Goal: Task Accomplishment & Management: Use online tool/utility

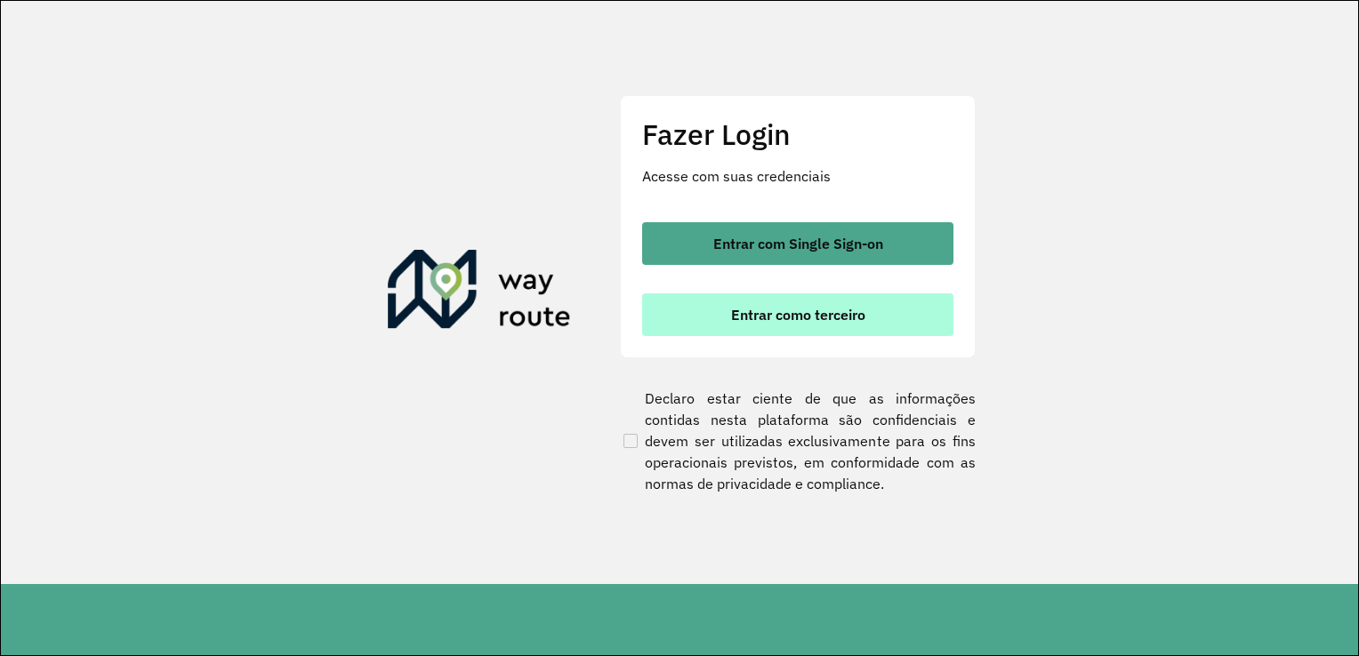
click at [840, 313] on span "Entrar como terceiro" at bounding box center [798, 315] width 134 height 14
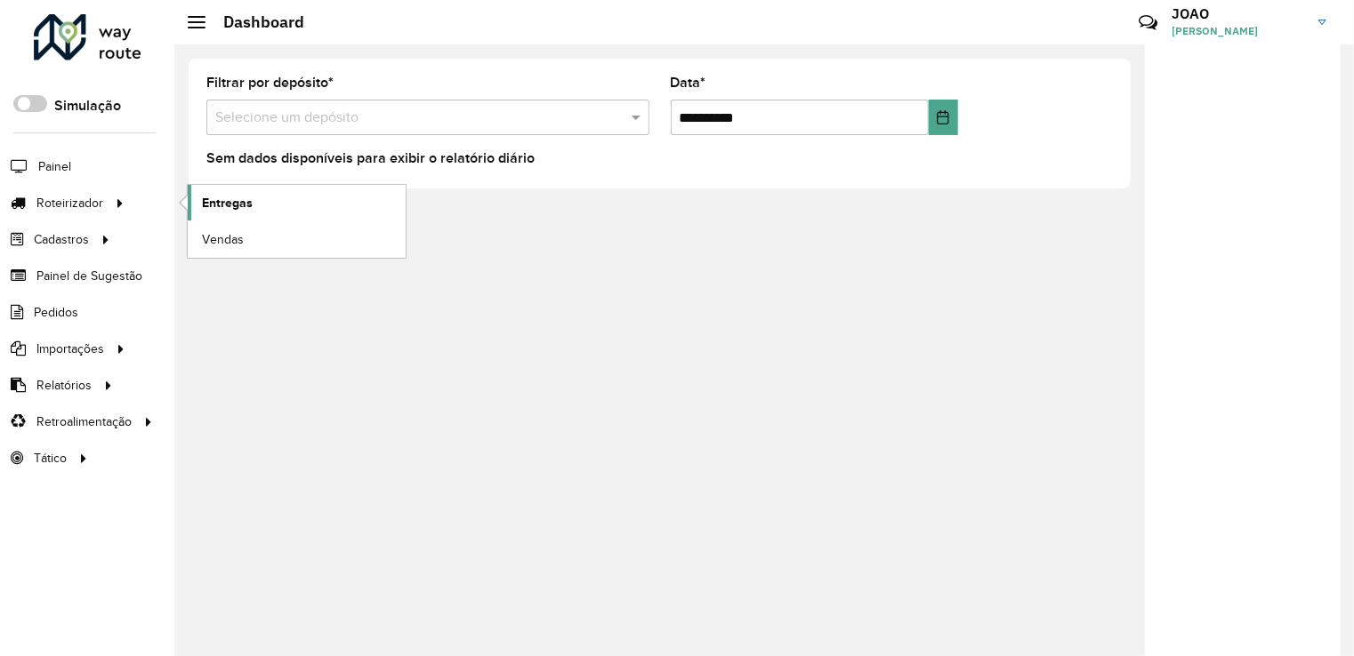
click at [205, 209] on span "Entregas" at bounding box center [227, 203] width 51 height 19
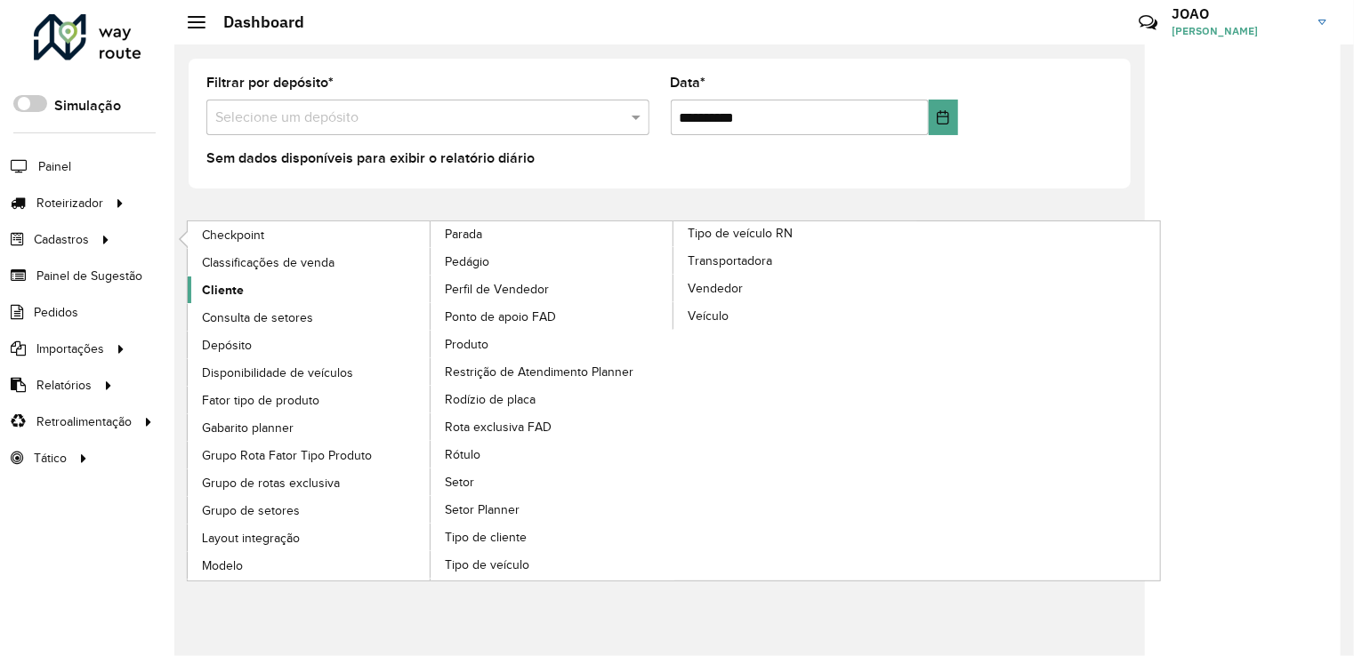
click at [203, 290] on span "Cliente" at bounding box center [223, 290] width 42 height 19
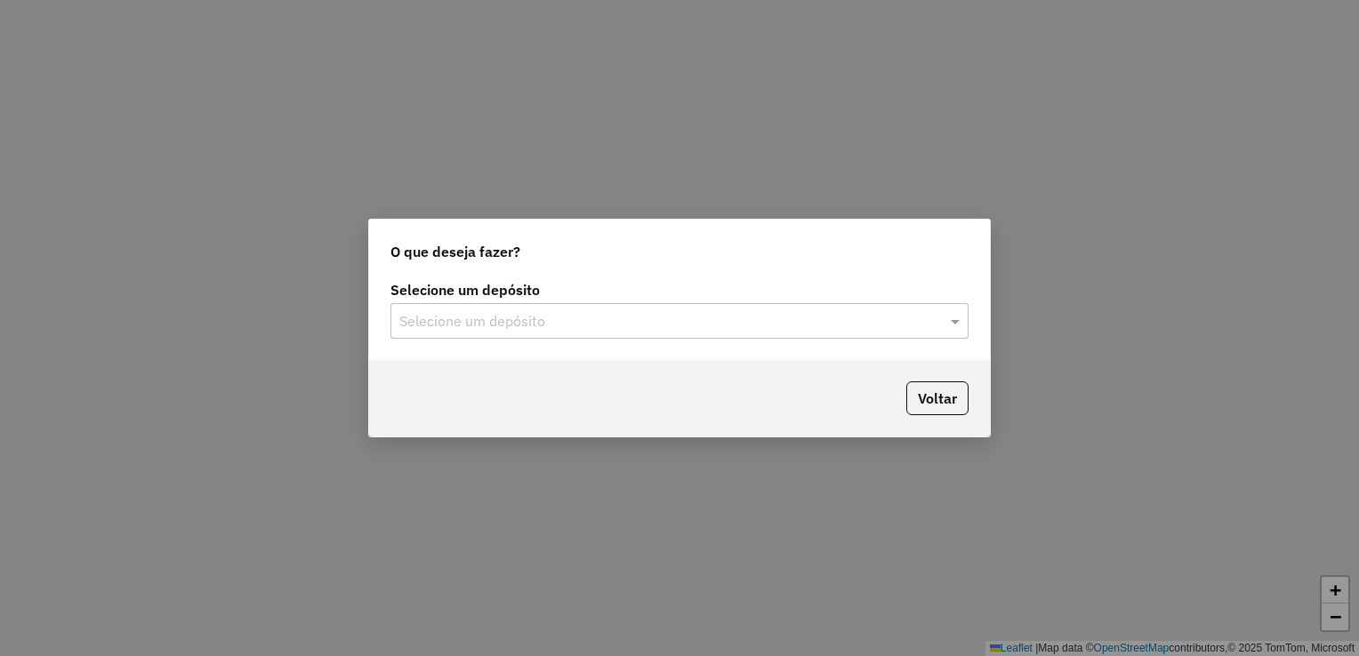
drag, startPoint x: 591, startPoint y: 320, endPoint x: 584, endPoint y: 335, distance: 16.3
click at [591, 319] on input "text" at bounding box center [661, 321] width 525 height 21
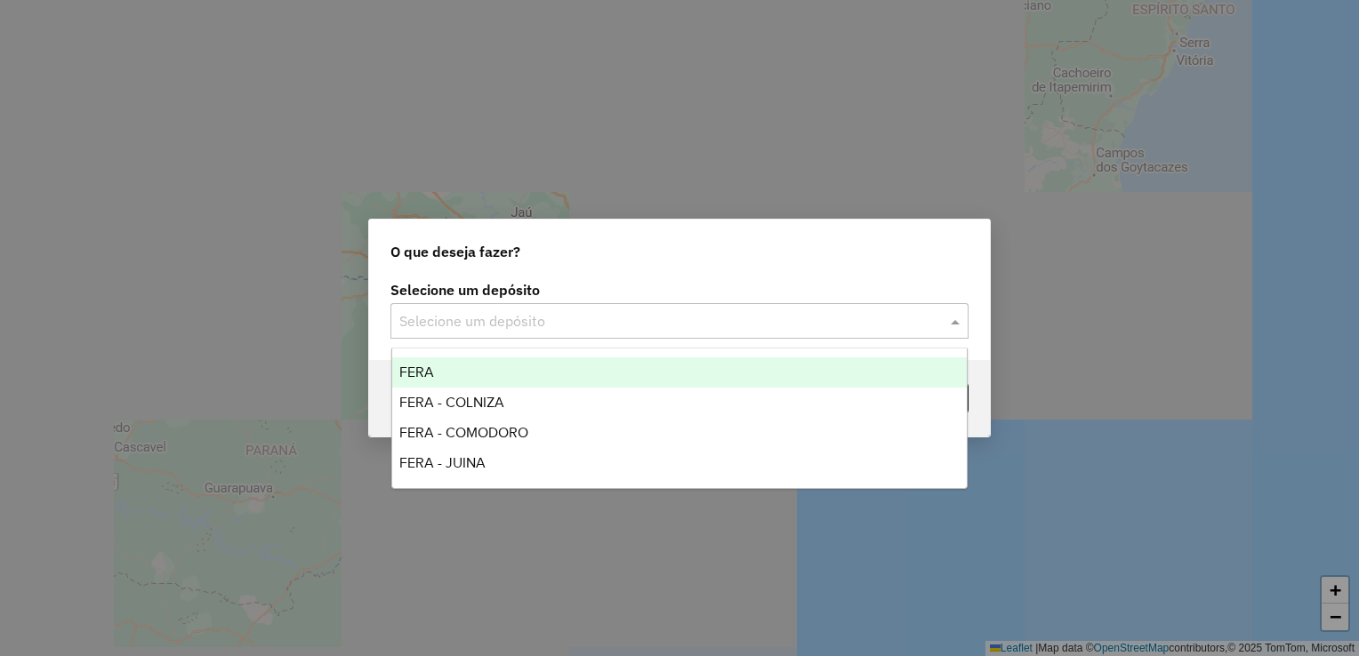
click at [497, 372] on div "FERA" at bounding box center [679, 373] width 575 height 30
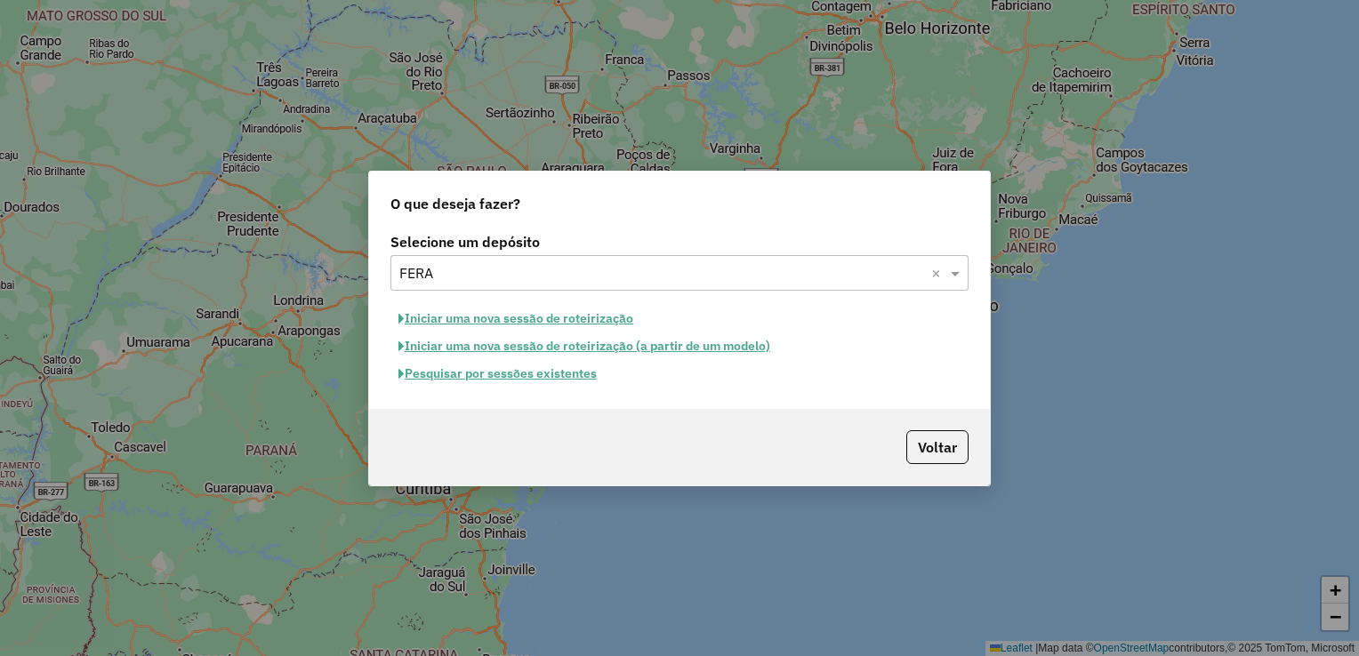
click at [558, 371] on button "Pesquisar por sessões existentes" at bounding box center [497, 374] width 214 height 28
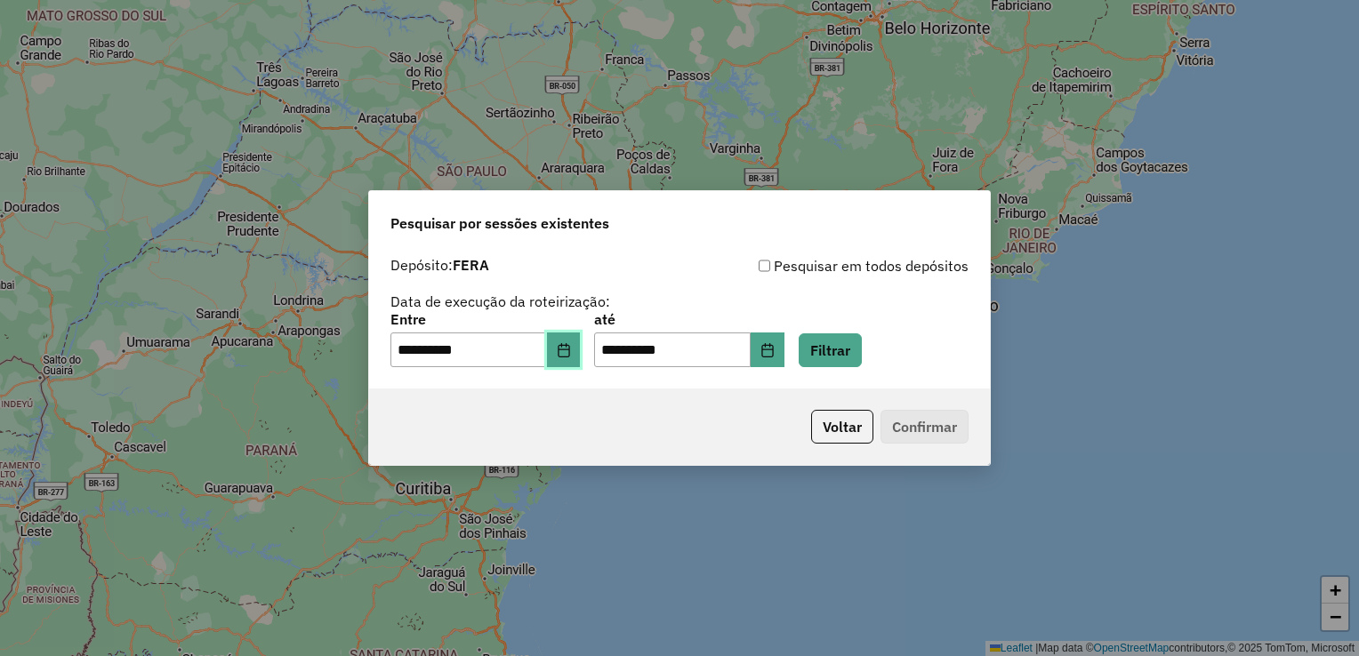
click at [569, 346] on icon "Choose Date" at bounding box center [564, 350] width 14 height 14
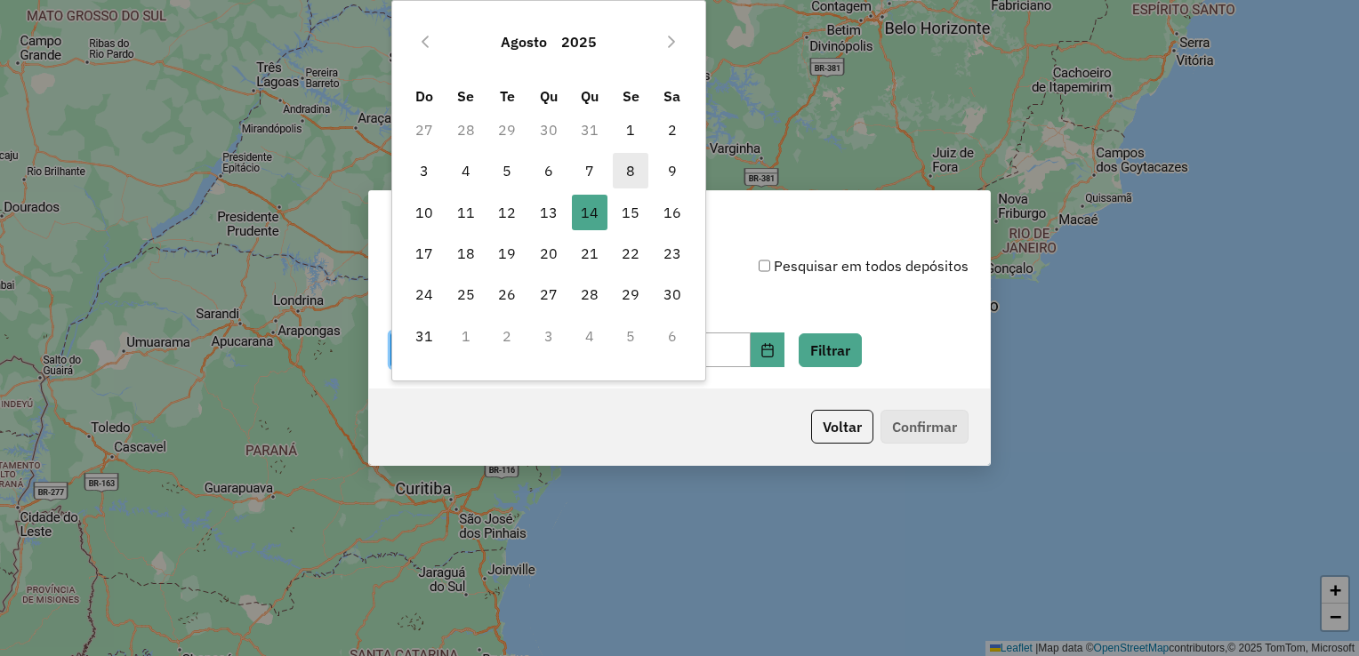
click at [622, 170] on span "8" at bounding box center [631, 171] width 36 height 36
type input "**********"
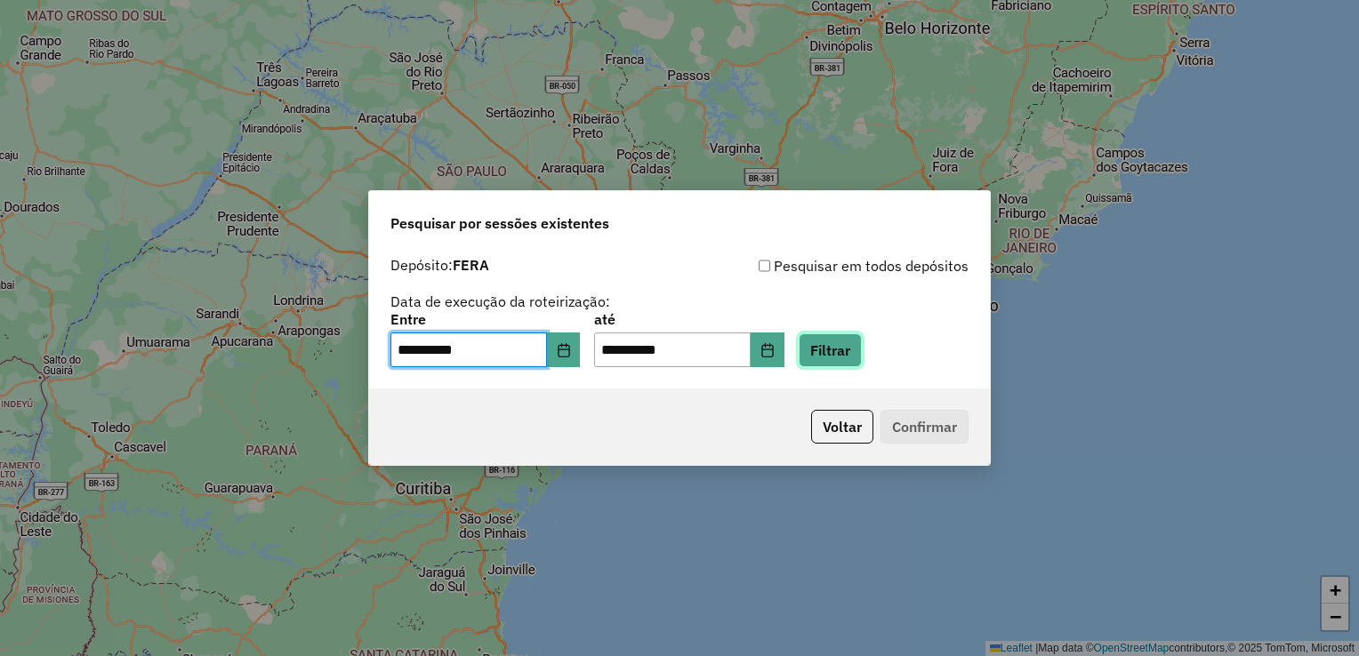
click at [851, 365] on button "Filtrar" at bounding box center [830, 350] width 63 height 34
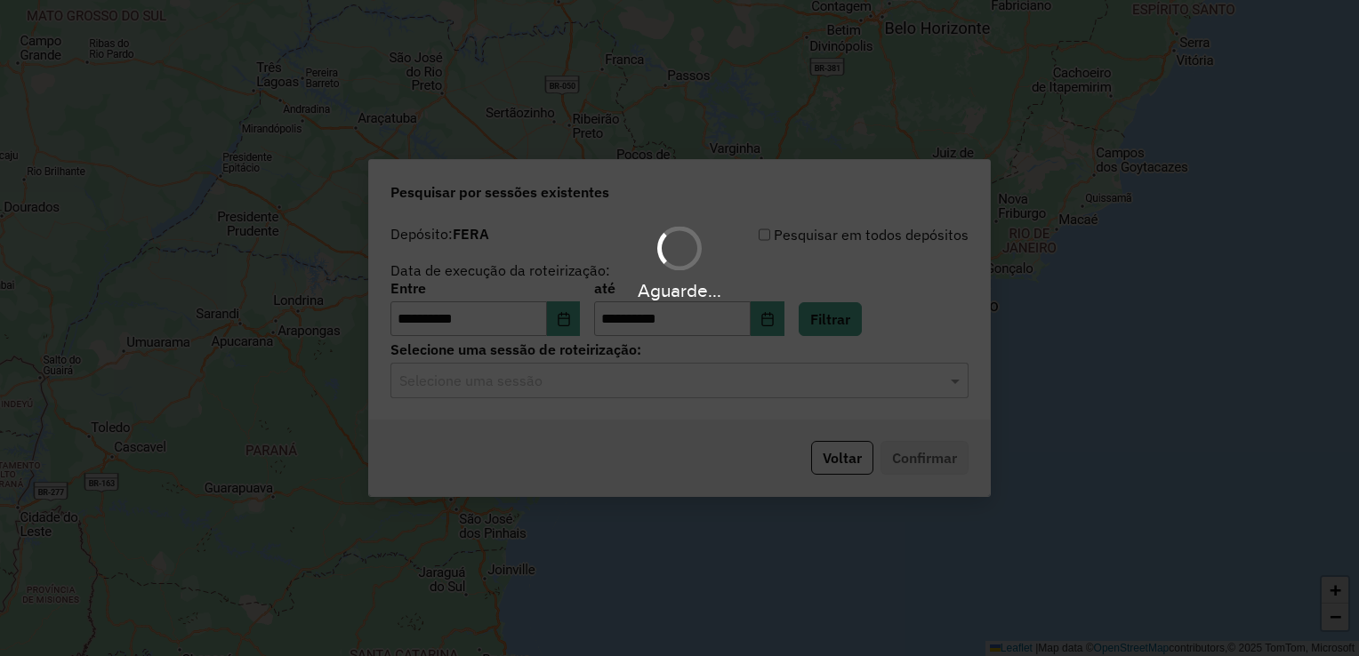
click at [521, 375] on div "Aguarde..." at bounding box center [679, 328] width 1359 height 656
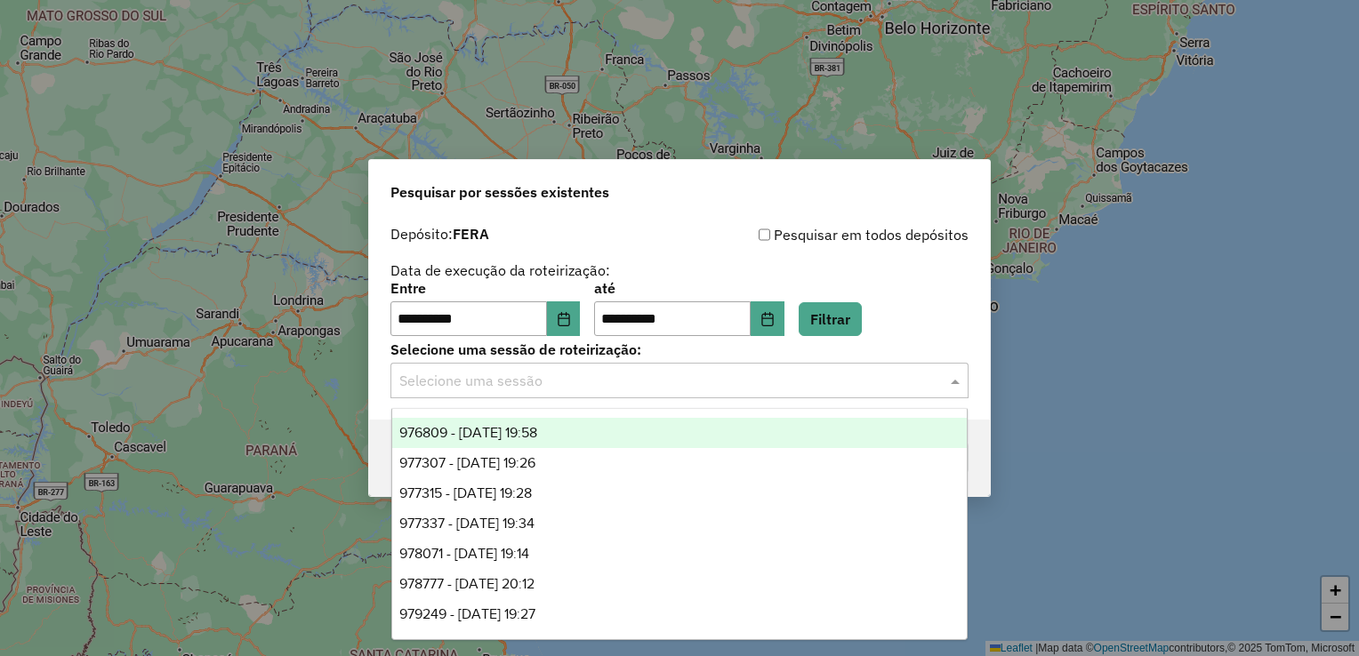
click at [524, 382] on input "text" at bounding box center [661, 381] width 525 height 21
click at [485, 429] on span "976809 - 08/08/2025 19:58" at bounding box center [468, 432] width 138 height 15
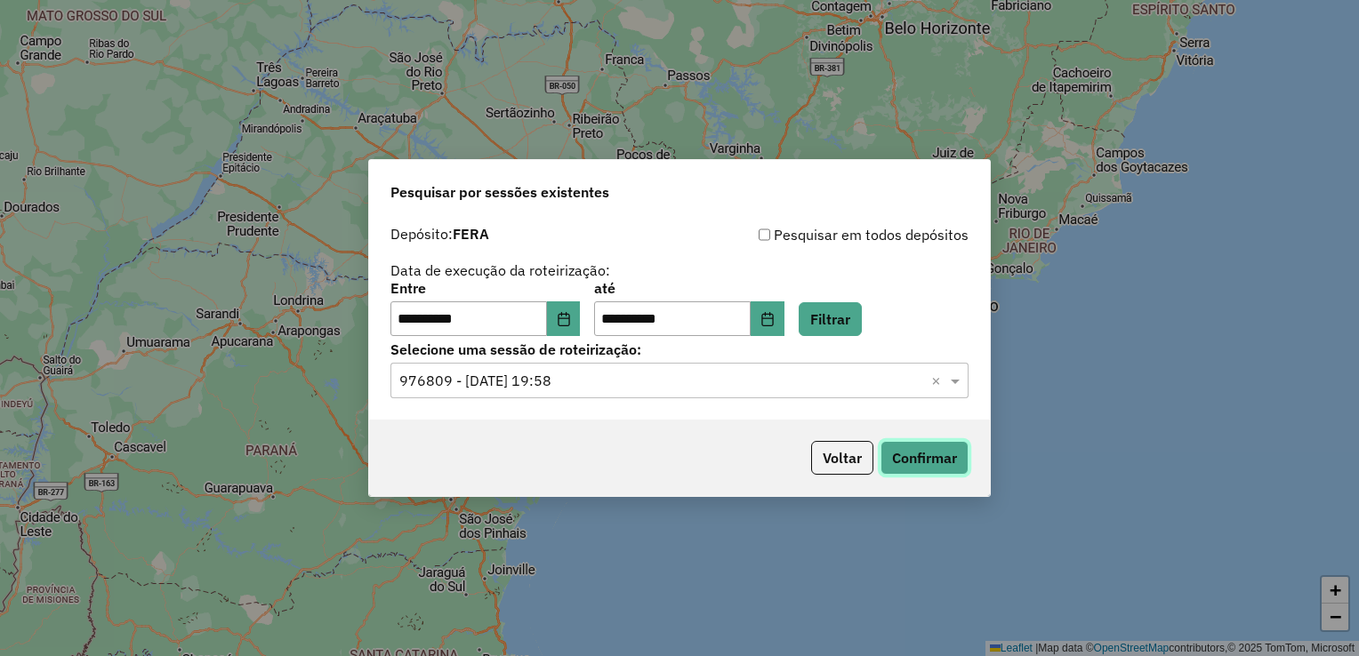
click at [919, 448] on button "Confirmar" at bounding box center [924, 458] width 88 height 34
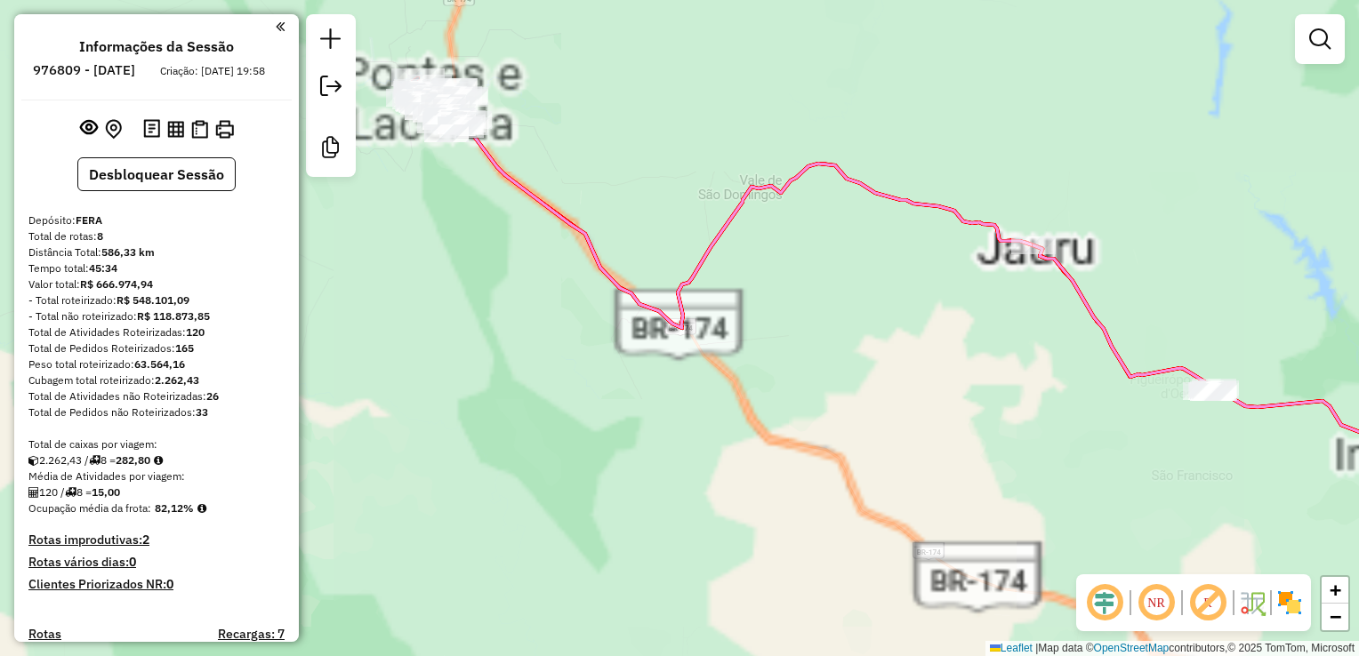
drag, startPoint x: 1201, startPoint y: 459, endPoint x: 974, endPoint y: 368, distance: 244.2
click at [992, 378] on div "Janela de atendimento Grade de atendimento Capacidade Transportadoras Veículos …" at bounding box center [679, 328] width 1359 height 656
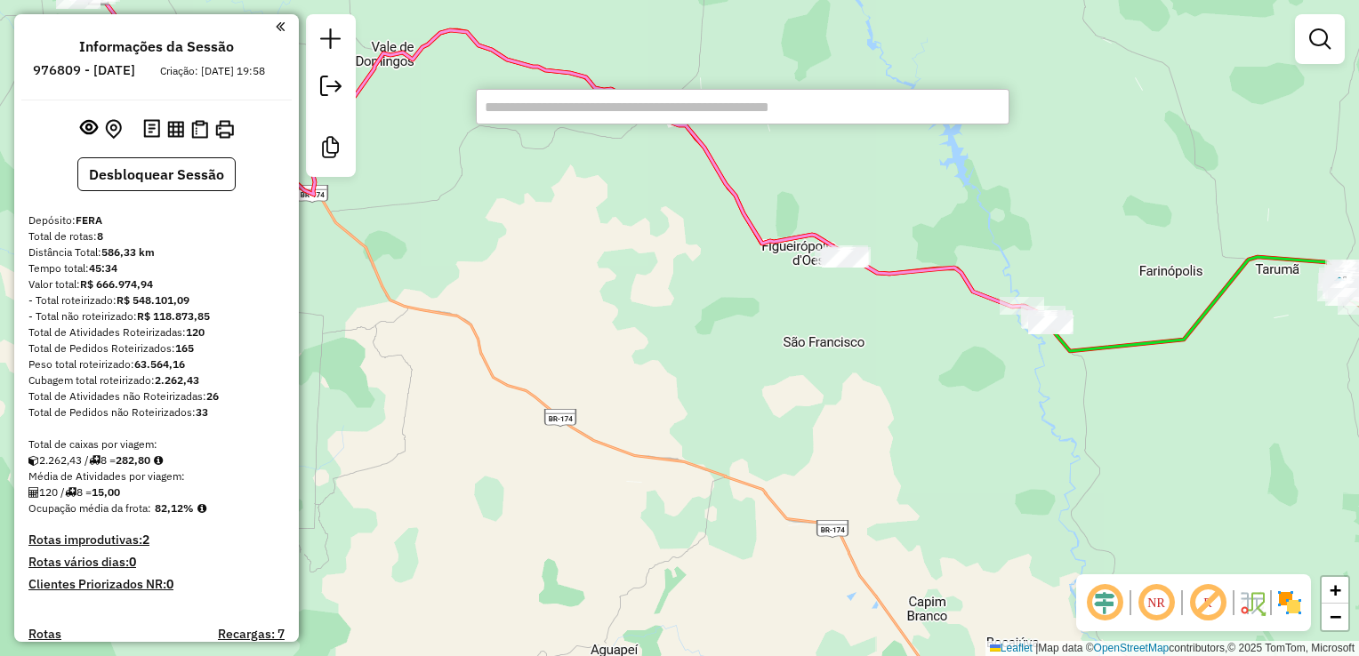
click at [1260, 514] on div "Janela de atendimento Grade de atendimento Capacidade Transportadoras Veículos …" at bounding box center [679, 328] width 1359 height 656
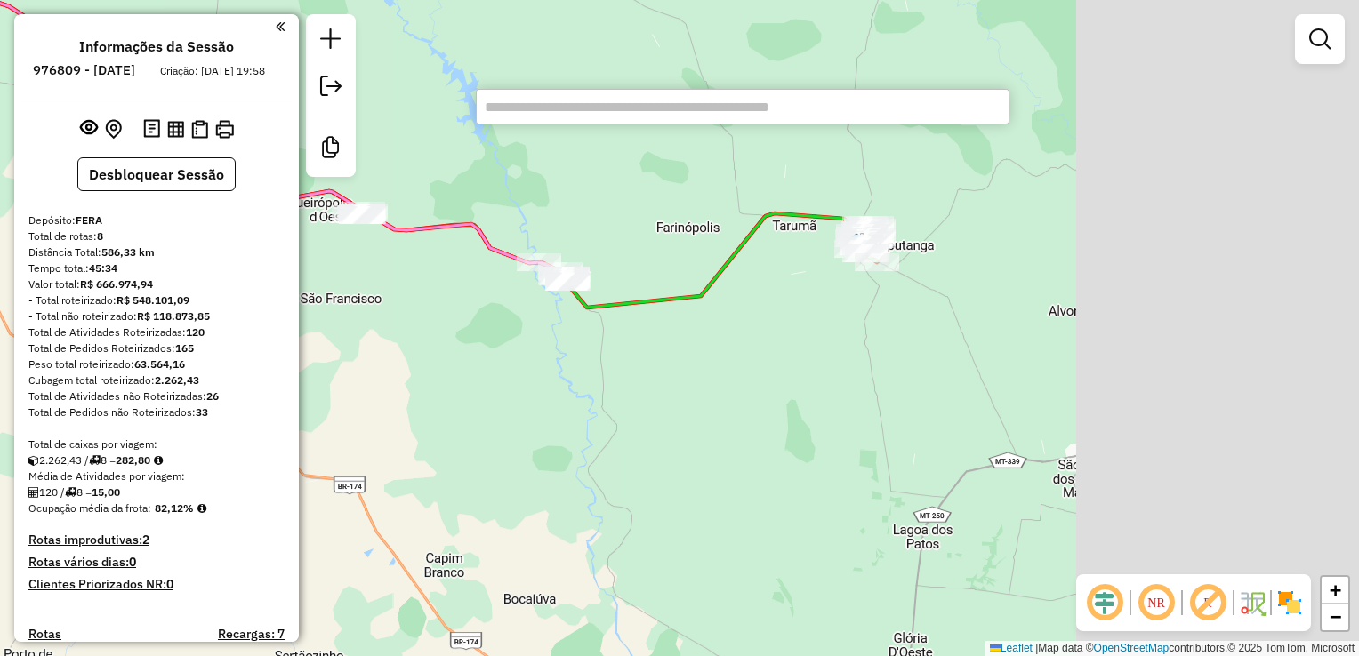
drag, startPoint x: 1285, startPoint y: 358, endPoint x: 803, endPoint y: 321, distance: 483.5
click at [812, 324] on div "Janela de atendimento Grade de atendimento Capacidade Transportadoras Veículos …" at bounding box center [679, 328] width 1359 height 656
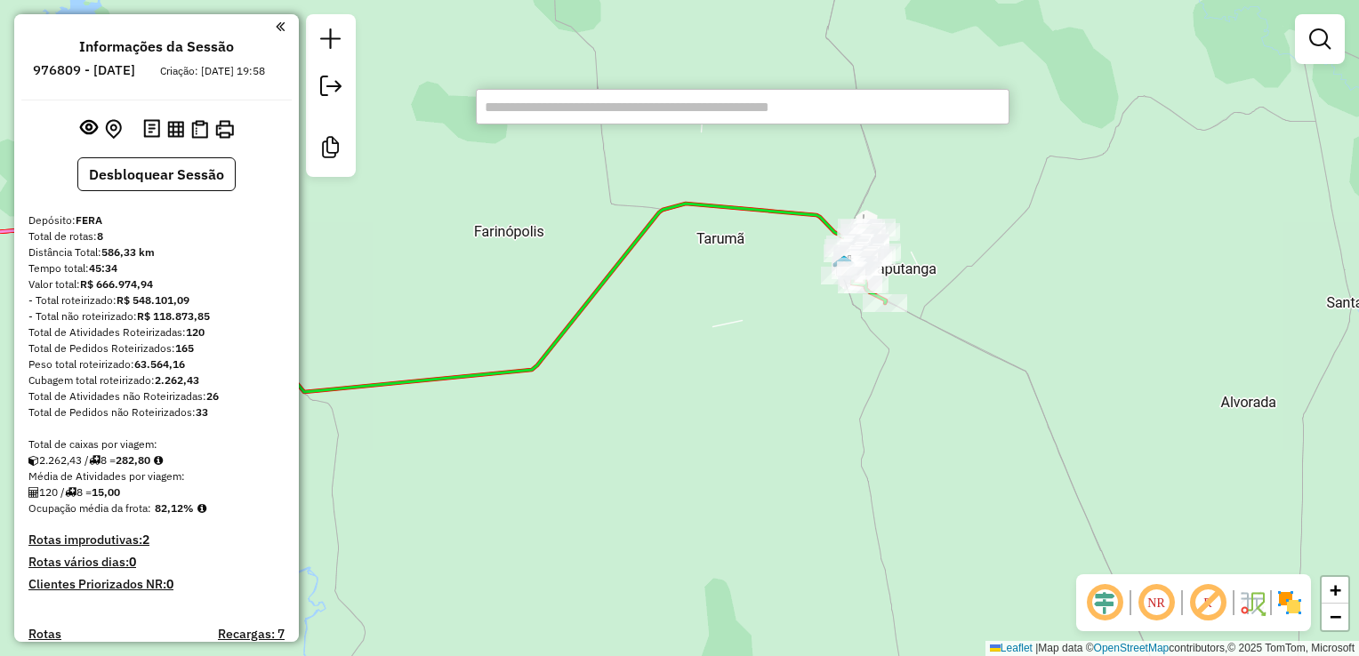
click at [549, 104] on input "text" at bounding box center [743, 107] width 534 height 36
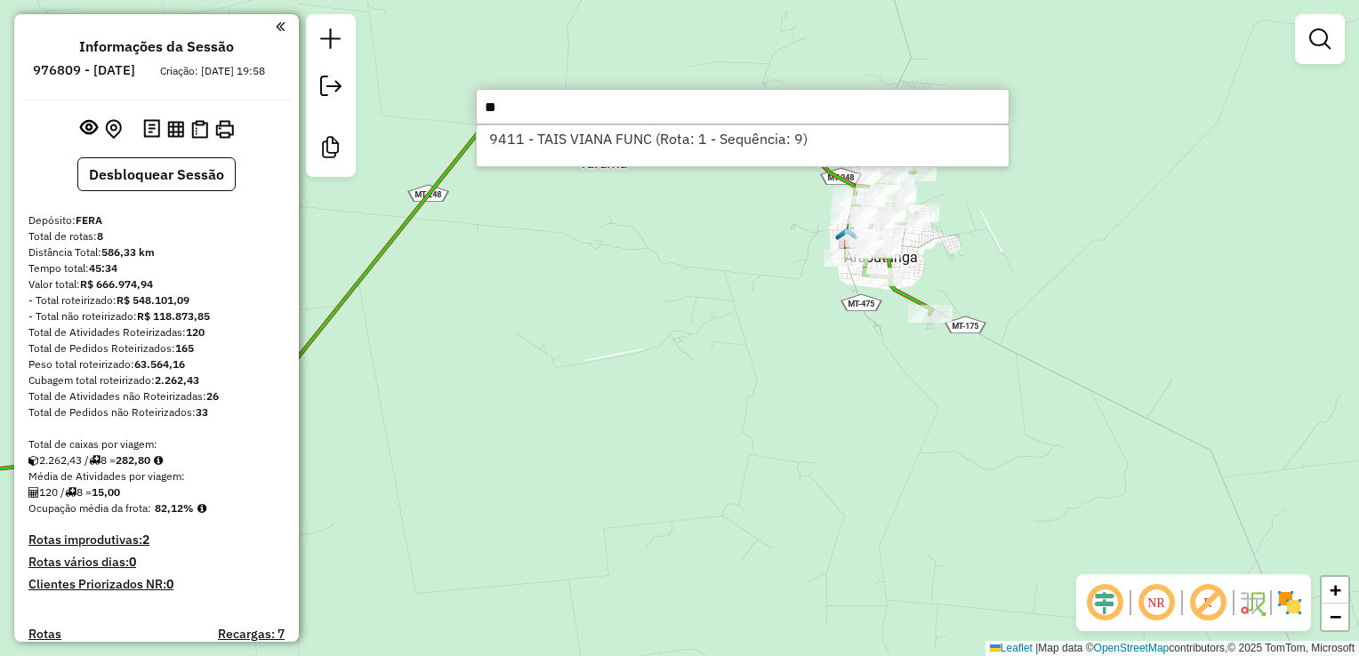
type input "*"
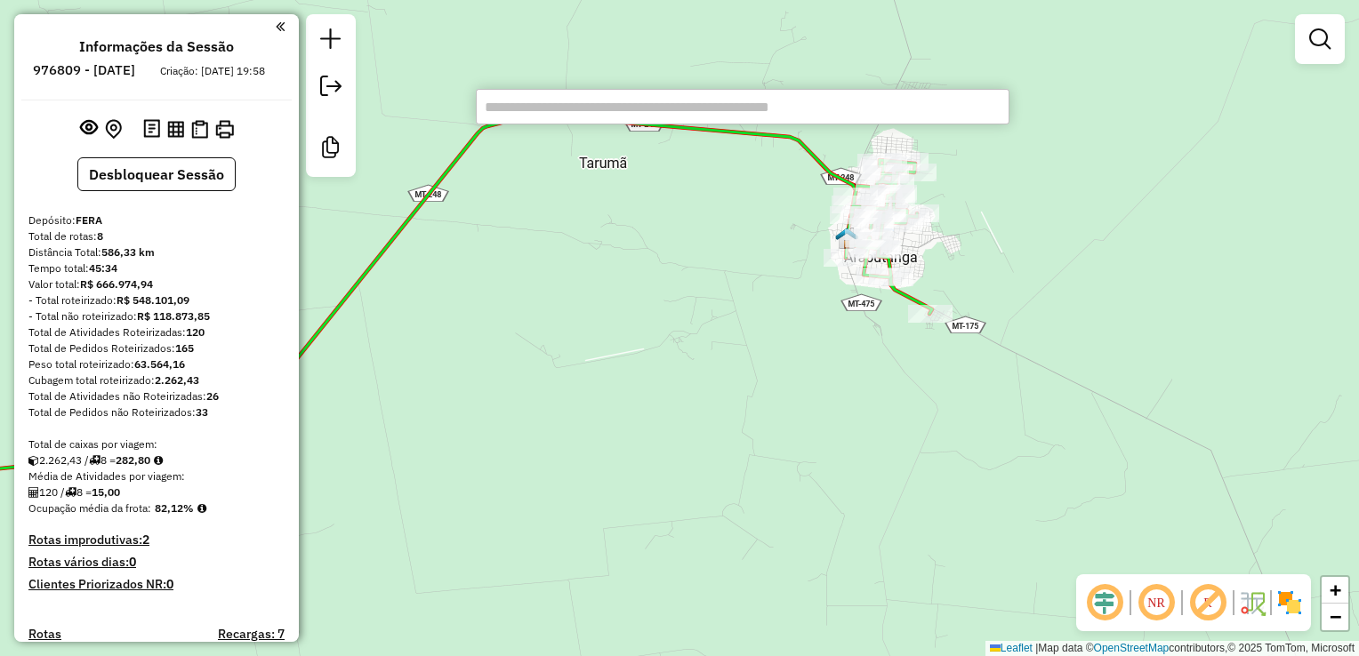
click at [615, 317] on div "Janela de atendimento Grade de atendimento Capacidade Transportadoras Veículos …" at bounding box center [679, 328] width 1359 height 656
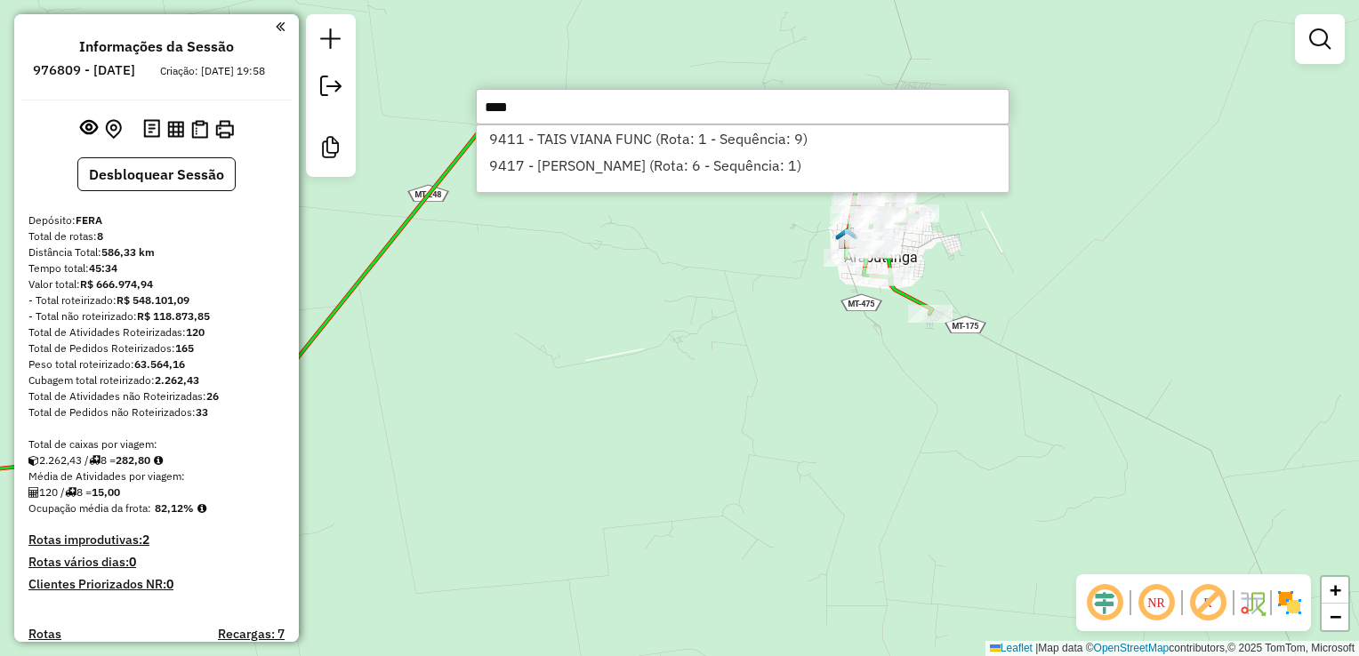
type input "****"
click at [726, 340] on div "Janela de atendimento Grade de atendimento Capacidade Transportadoras Veículos …" at bounding box center [679, 328] width 1359 height 656
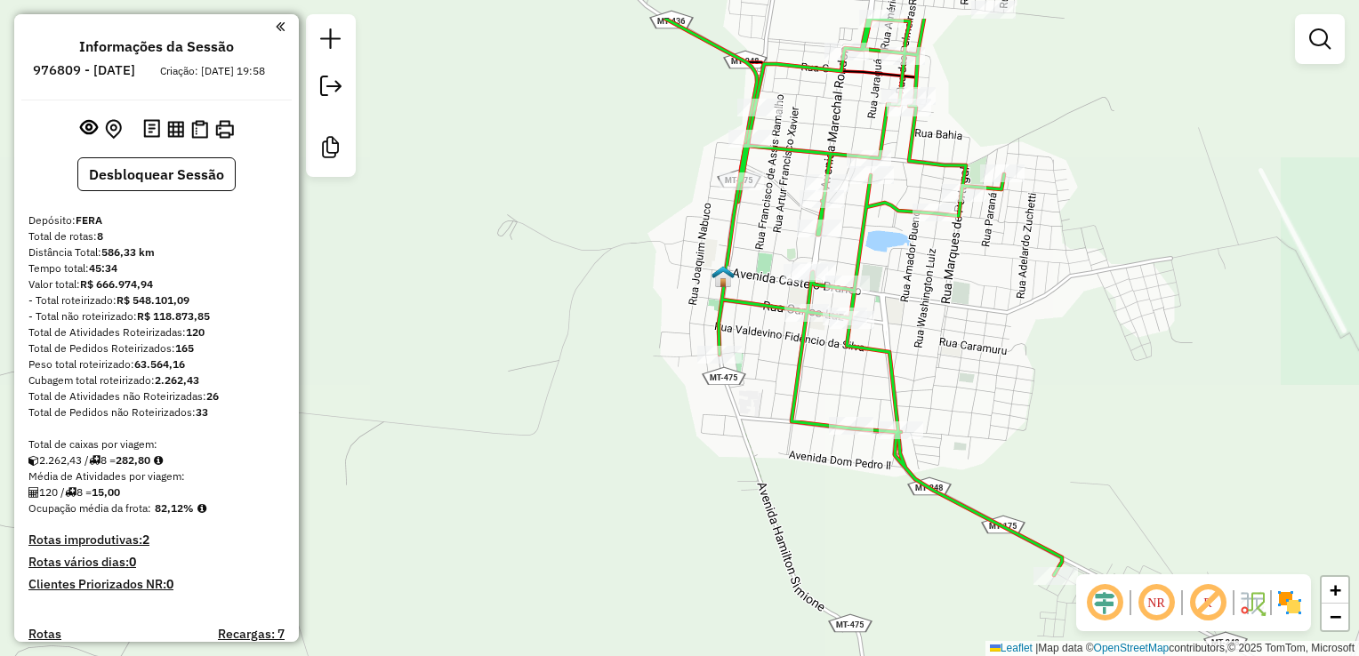
drag, startPoint x: 867, startPoint y: 159, endPoint x: 846, endPoint y: 244, distance: 87.1
click at [846, 244] on div "Janela de atendimento Grade de atendimento Capacidade Transportadoras Veículos …" at bounding box center [679, 328] width 1359 height 656
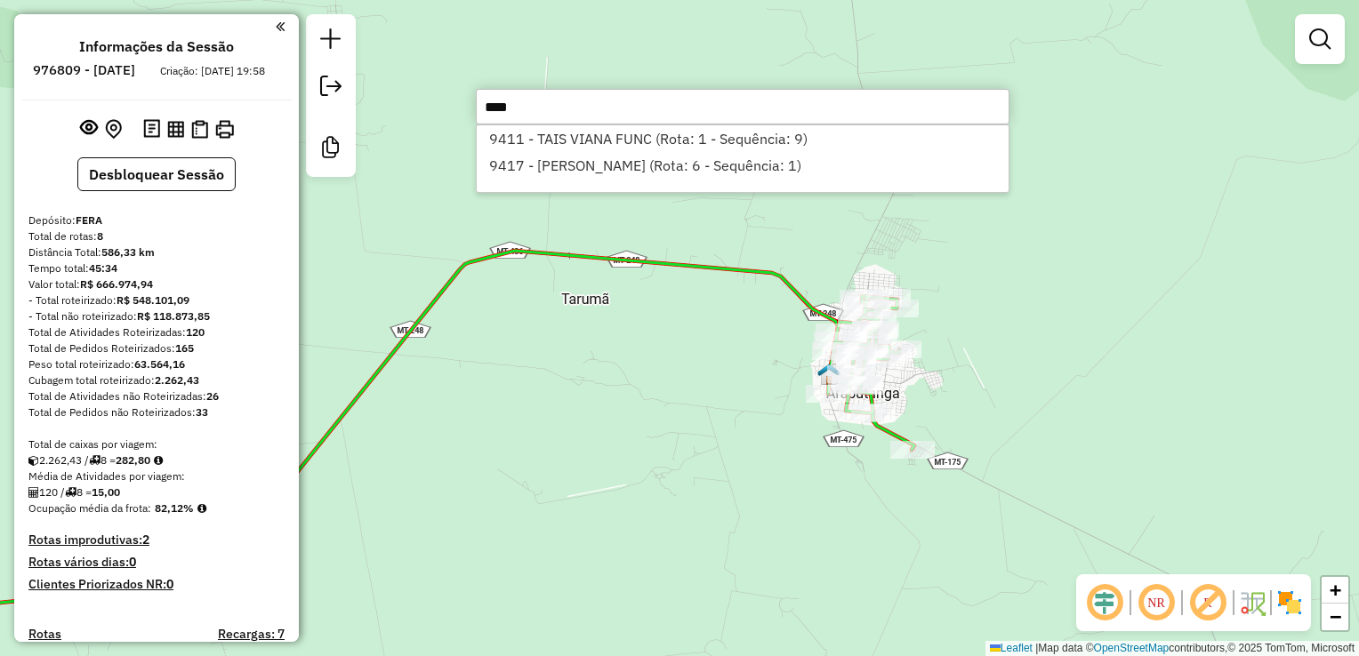
type input "****"
click at [1041, 359] on div "Janela de atendimento Grade de atendimento Capacidade Transportadoras Veículos …" at bounding box center [679, 328] width 1359 height 656
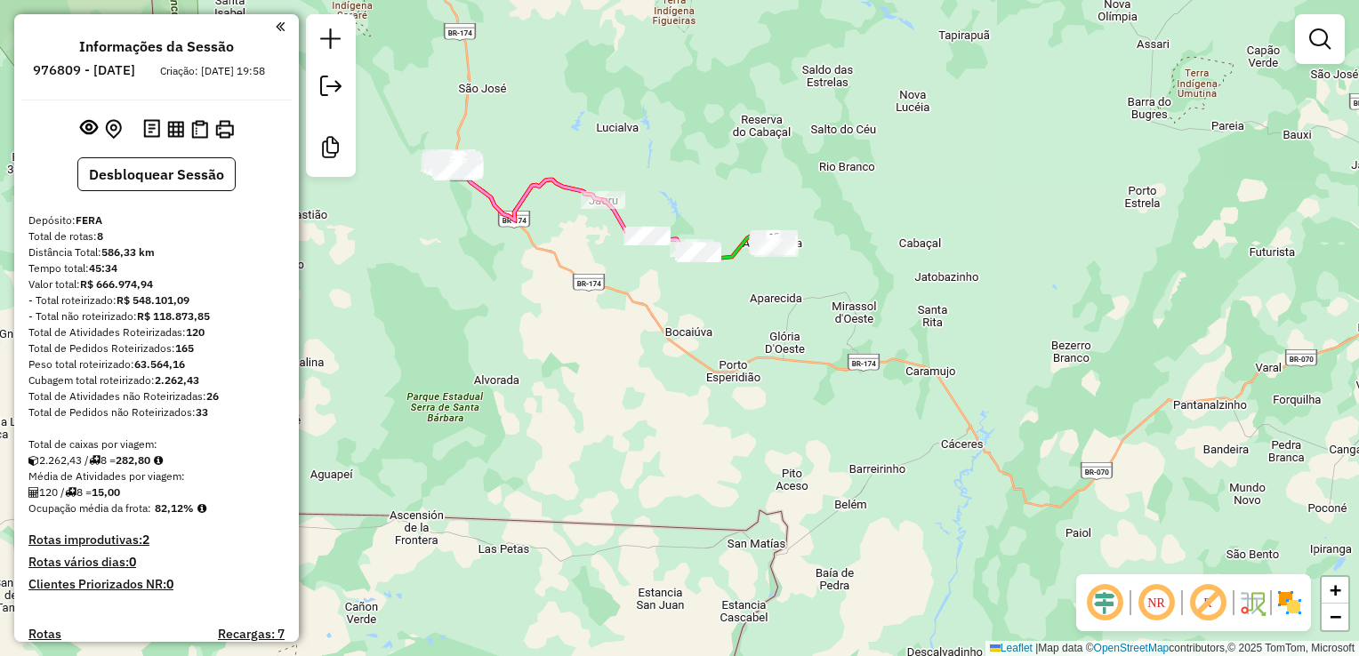
drag, startPoint x: 790, startPoint y: 172, endPoint x: 798, endPoint y: 240, distance: 68.9
click at [798, 240] on div "Janela de atendimento Grade de atendimento Capacidade Transportadoras Veículos …" at bounding box center [679, 328] width 1359 height 656
